Goal: Information Seeking & Learning: Learn about a topic

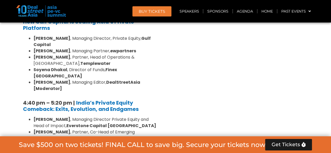
scroll to position [1035, 0]
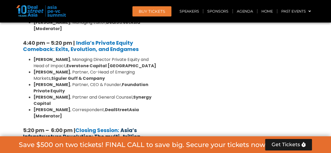
click at [100, 127] on strong "Asia’s Infrastructure Revolution: The multi-trillion-dollar opportunity?" at bounding box center [83, 137] width 121 height 20
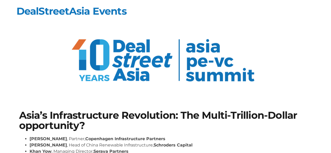
scroll to position [79, 0]
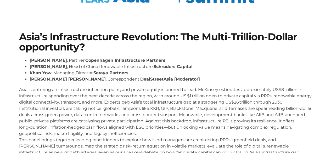
click at [10, 92] on section "Asia’s Infrastructure Revolution: The Multi-Trillion-Dollar opportunity? Niels …" at bounding box center [165, 96] width 331 height 160
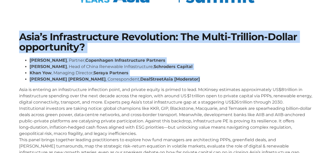
drag, startPoint x: 16, startPoint y: 34, endPoint x: 242, endPoint y: 79, distance: 230.4
click at [242, 79] on div "Asia’s Infrastructure Revolution: The Multi-Trillion-Dollar opportunity? Niels …" at bounding box center [166, 95] width 299 height 133
copy div "Asia’s Infrastructure Revolution: The Multi-Trillion-Dollar opportunity? Niels …"
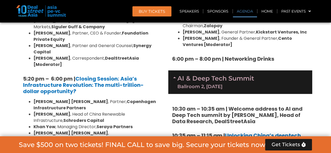
scroll to position [1087, 0]
